Goal: Navigation & Orientation: Find specific page/section

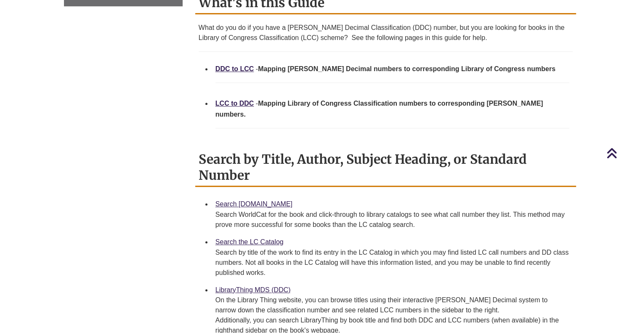
scroll to position [337, 0]
drag, startPoint x: 0, startPoint y: 0, endPoint x: 190, endPoint y: 104, distance: 216.8
click at [190, 104] on div "Note about this Guide This guide exists as a self-help reference resource. We a…" at bounding box center [385, 267] width 393 height 674
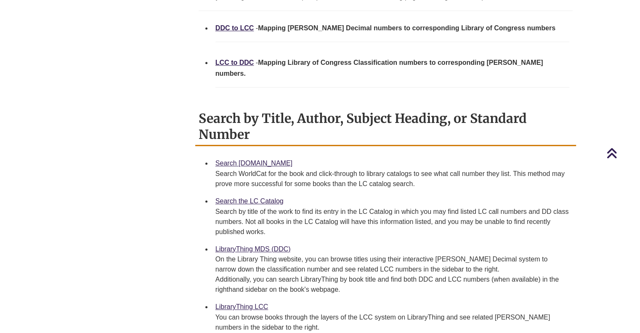
scroll to position [382, 0]
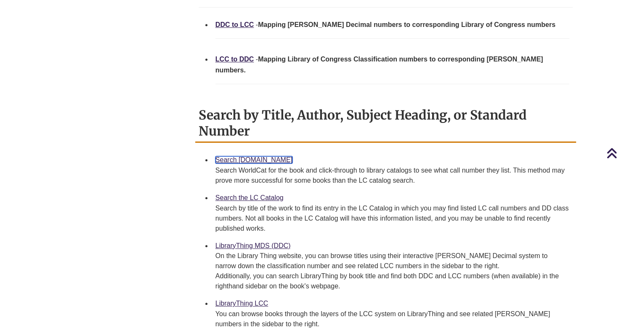
click at [240, 156] on link "Search [DOMAIN_NAME]" at bounding box center [253, 159] width 77 height 7
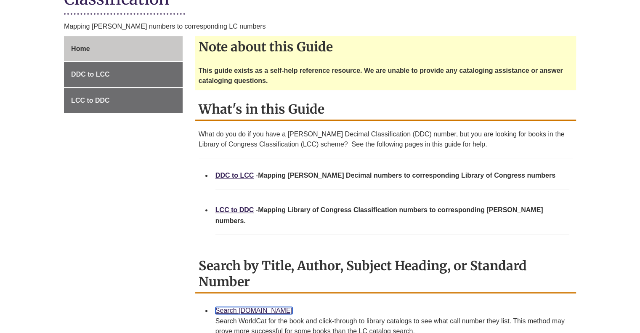
scroll to position [230, 0]
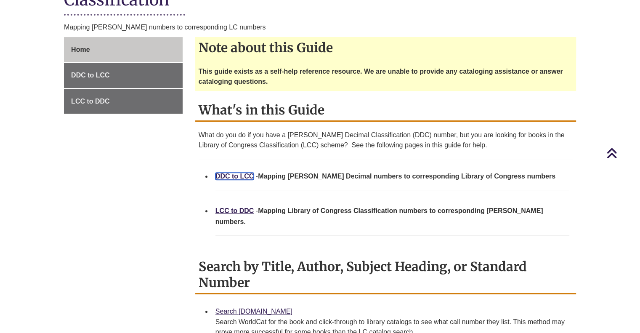
click at [225, 175] on link "DDC to LCC" at bounding box center [234, 175] width 39 height 7
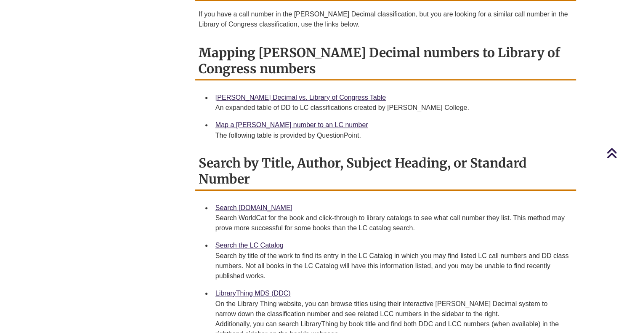
scroll to position [363, 0]
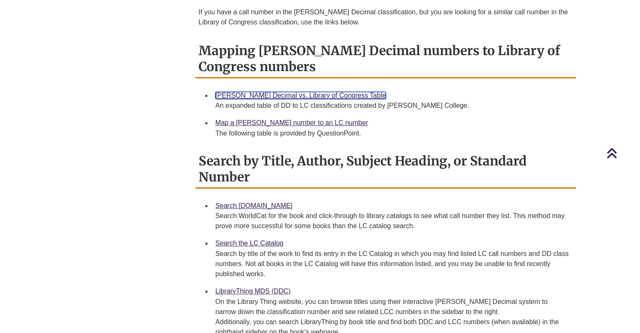
click at [270, 92] on link "[PERSON_NAME] Decimal vs. Library of Congress Table" at bounding box center [300, 95] width 170 height 7
